Goal: Task Accomplishment & Management: Manage account settings

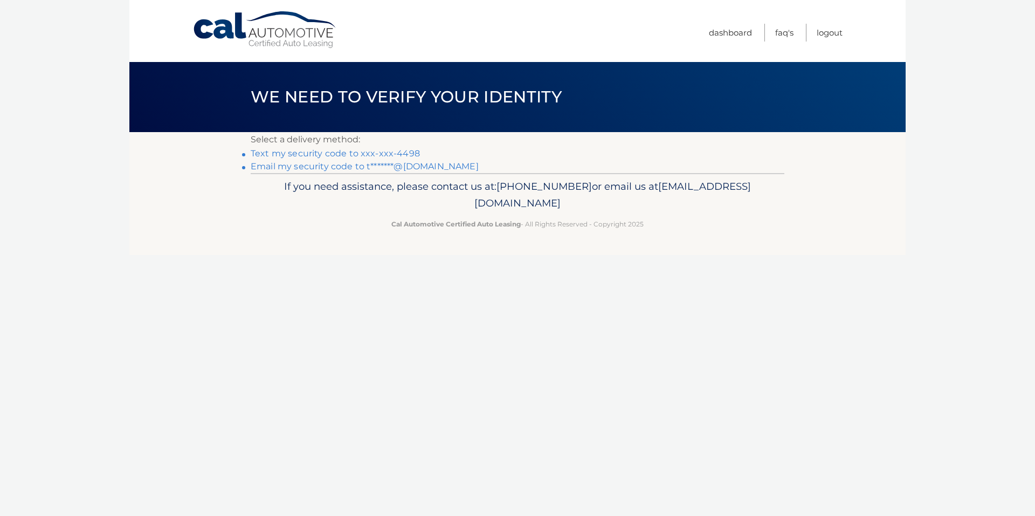
click at [325, 151] on link "Text my security code to xxx-xxx-4498" at bounding box center [335, 153] width 169 height 10
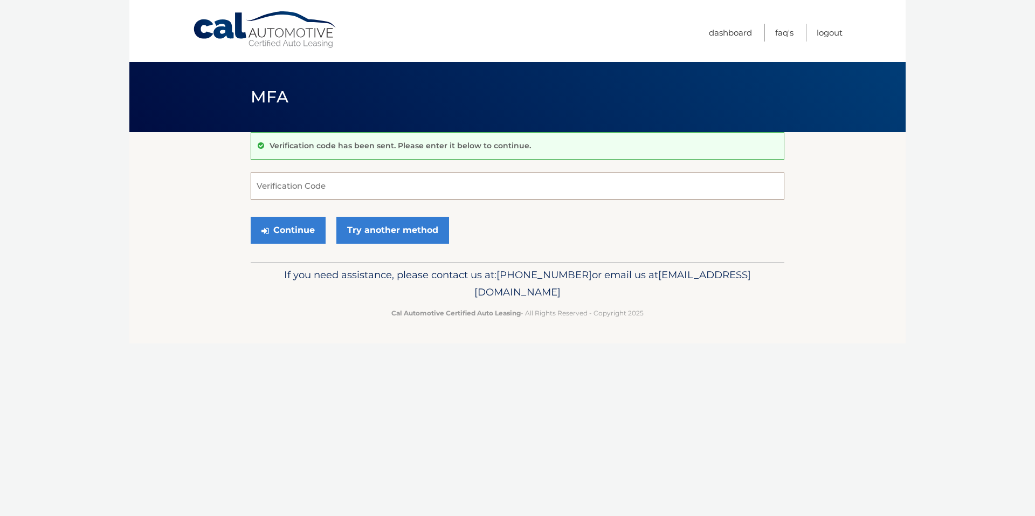
click at [310, 185] on input "Verification Code" at bounding box center [518, 186] width 534 height 27
type input "428247"
click at [251, 217] on button "Continue" at bounding box center [288, 230] width 75 height 27
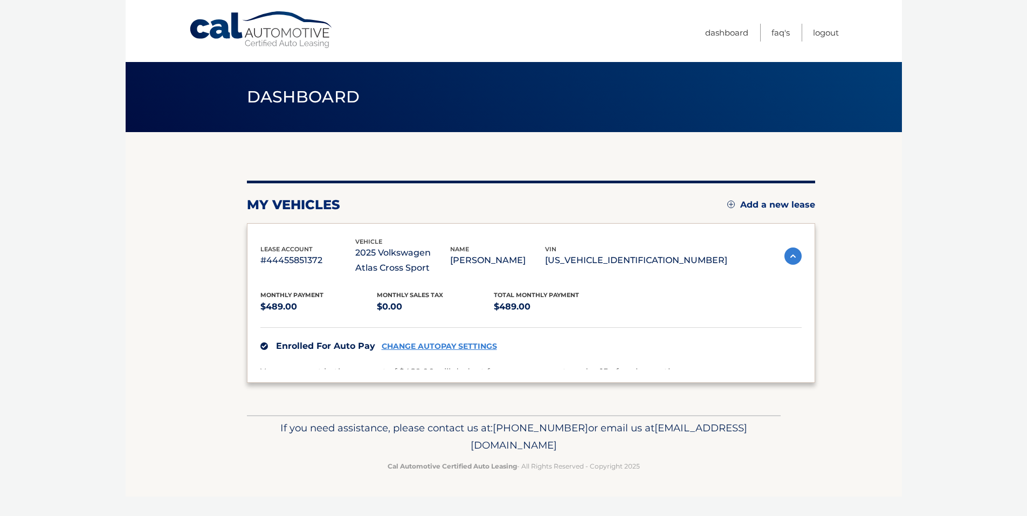
click at [298, 220] on div "my vehicles Add a new lease lease account #44455851372 vehicle 2025 Volkswagen …" at bounding box center [531, 282] width 568 height 202
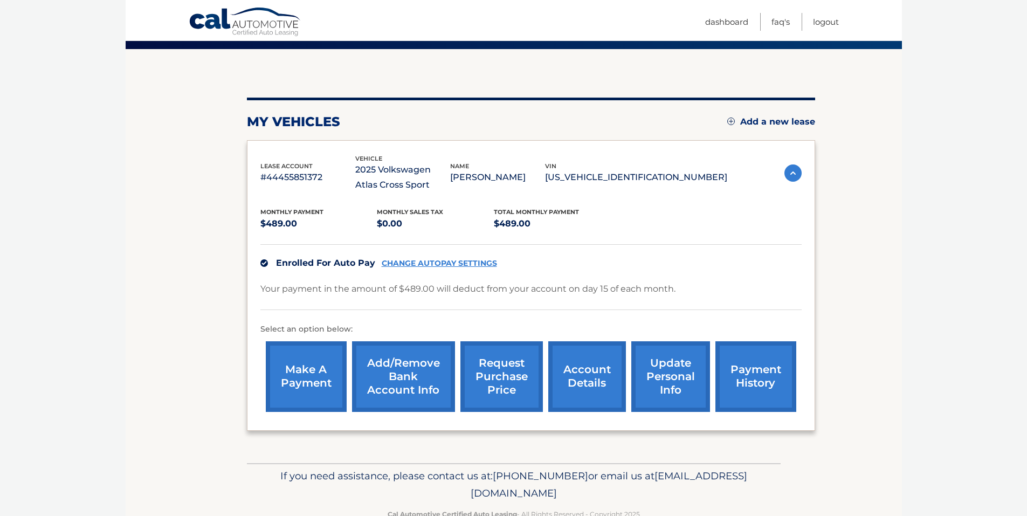
scroll to position [84, 0]
